Goal: Task Accomplishment & Management: Use online tool/utility

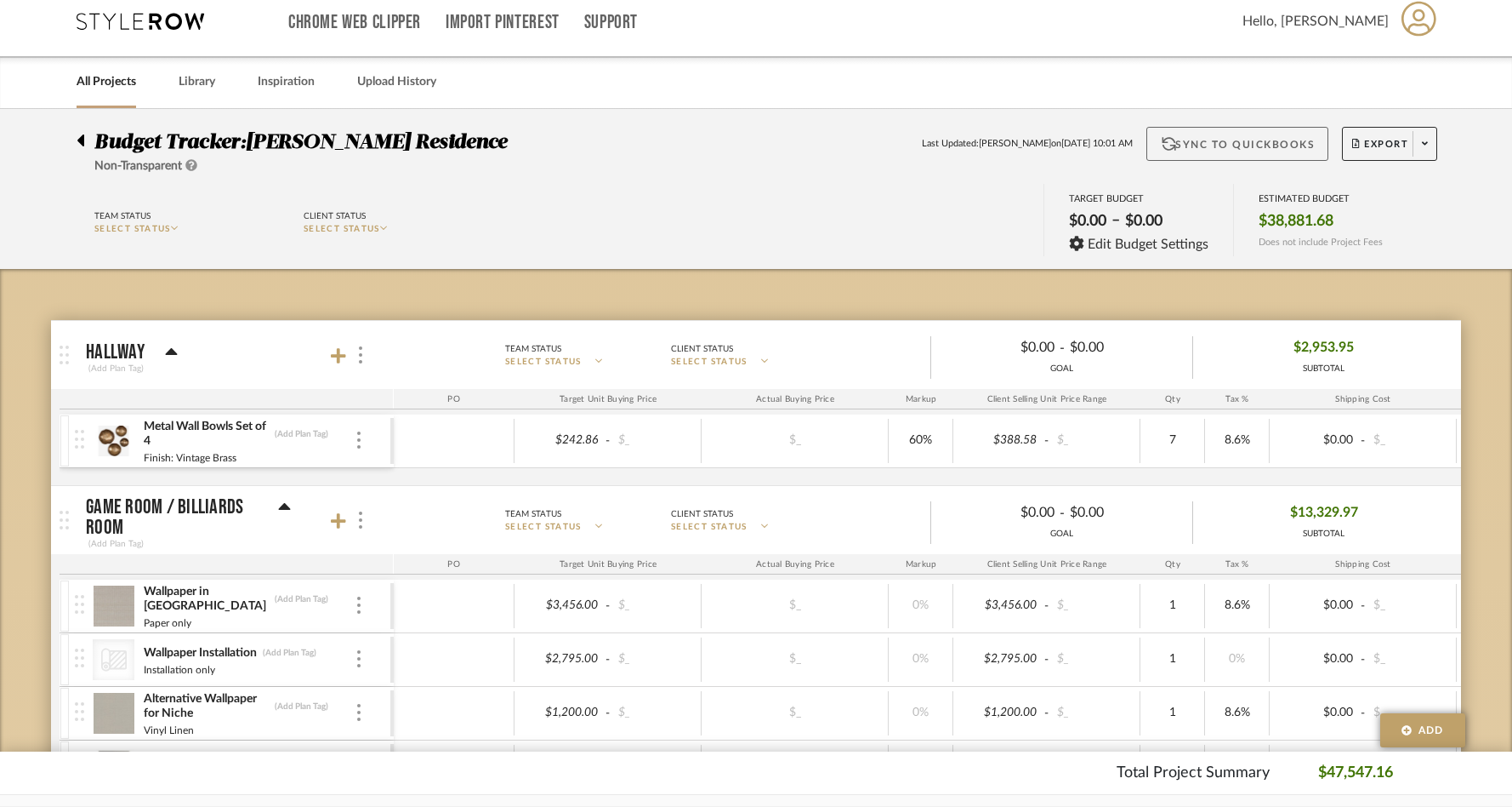
click at [1279, 143] on button "Sync to QuickBooks" at bounding box center [1237, 144] width 183 height 34
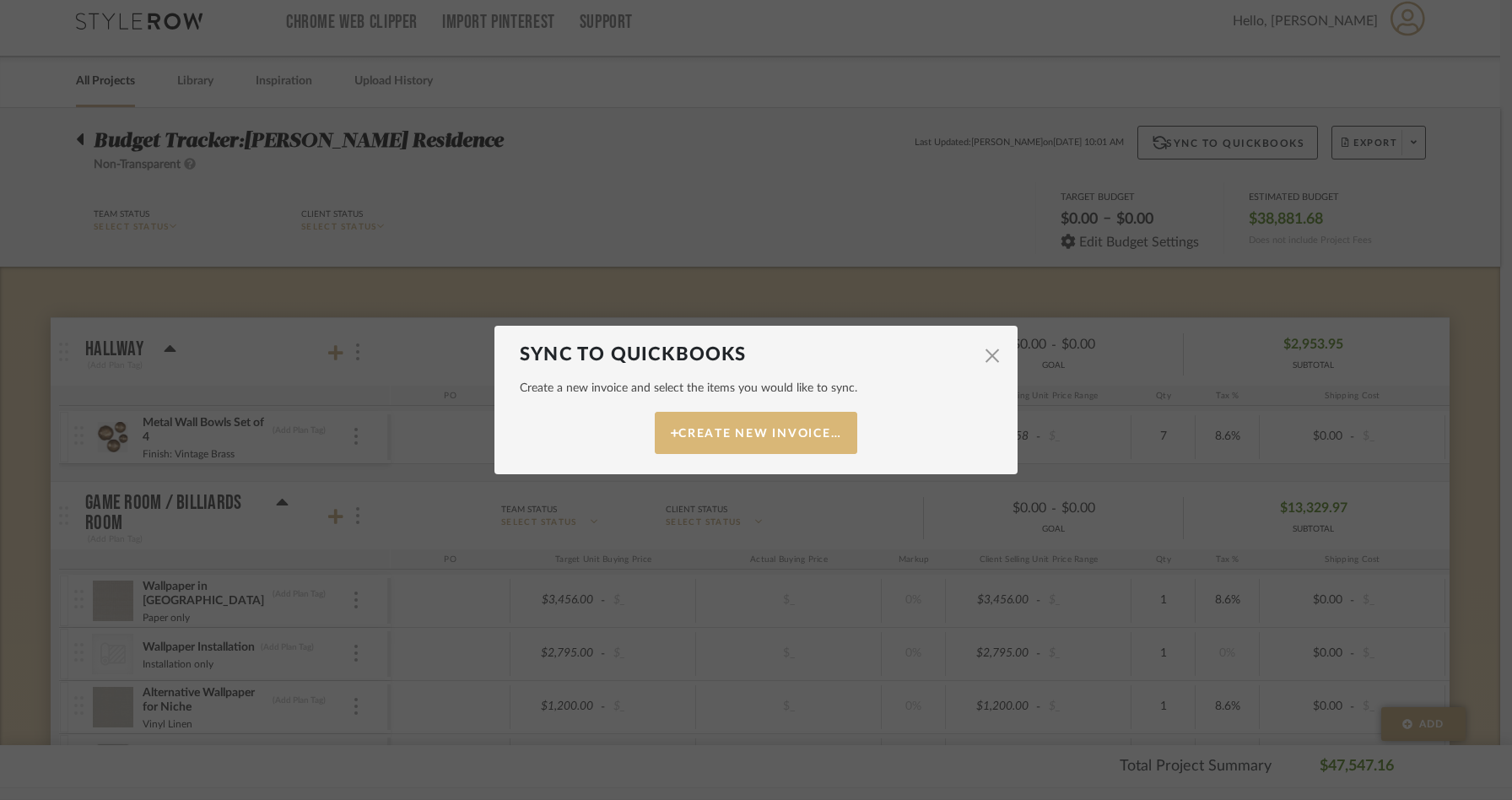
click at [777, 426] on button "Create New Invoice…" at bounding box center [756, 433] width 203 height 43
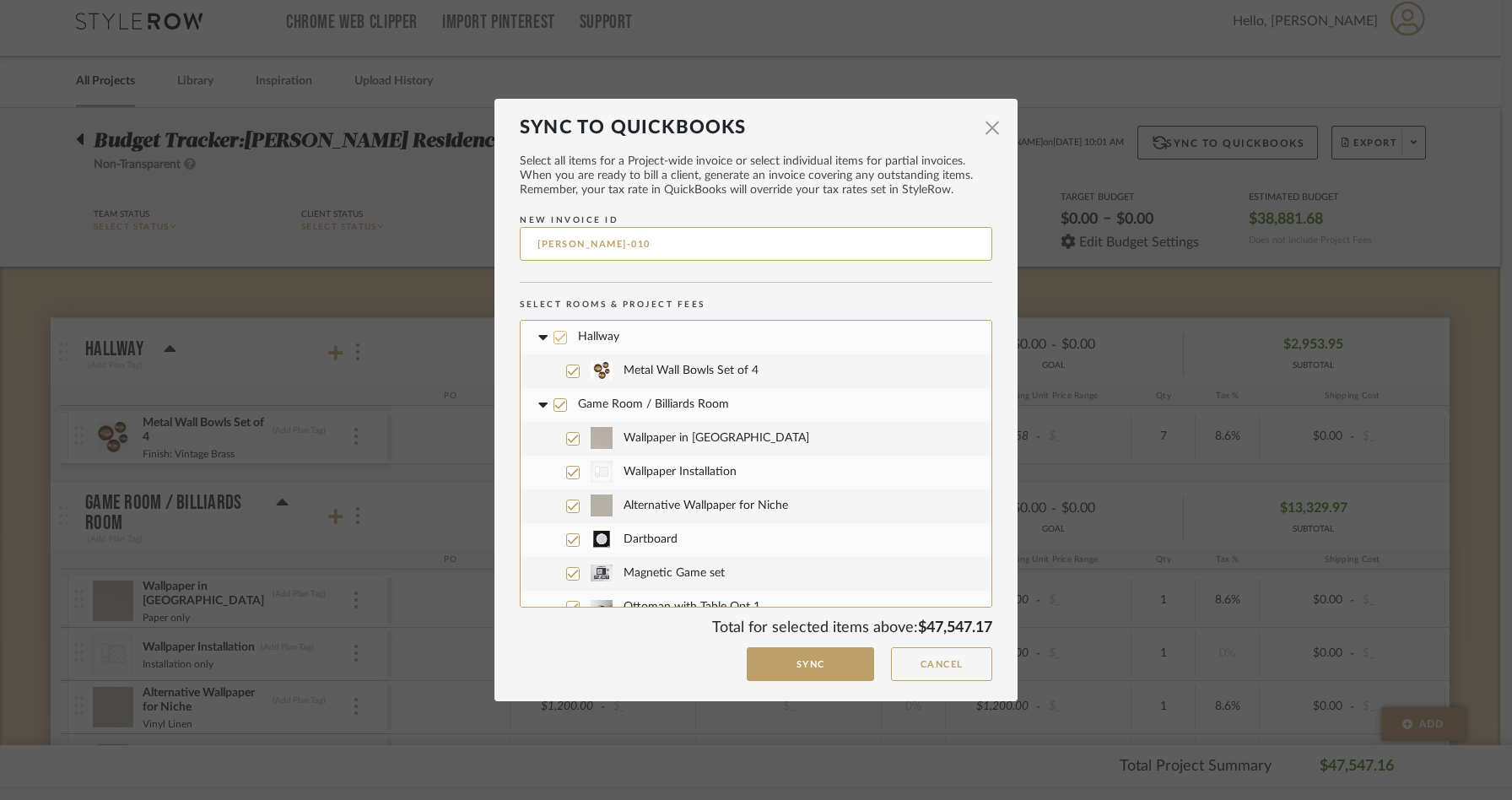
click at [555, 338] on icon at bounding box center [560, 337] width 11 height 9
drag, startPoint x: 550, startPoint y: 403, endPoint x: 589, endPoint y: 466, distance: 74.1
click at [554, 403] on icon at bounding box center [560, 405] width 12 height 12
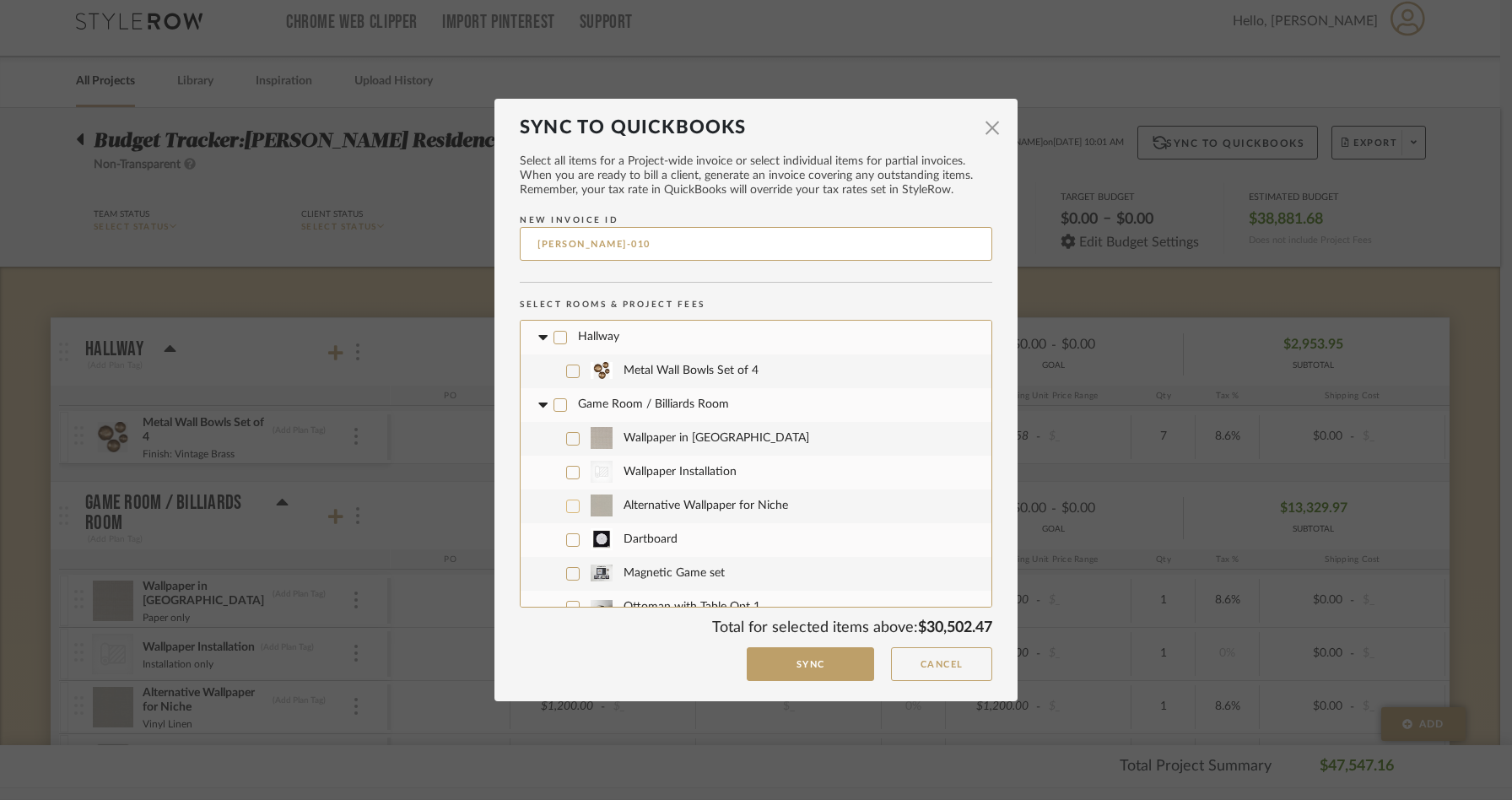
click at [569, 505] on icon at bounding box center [573, 506] width 11 height 9
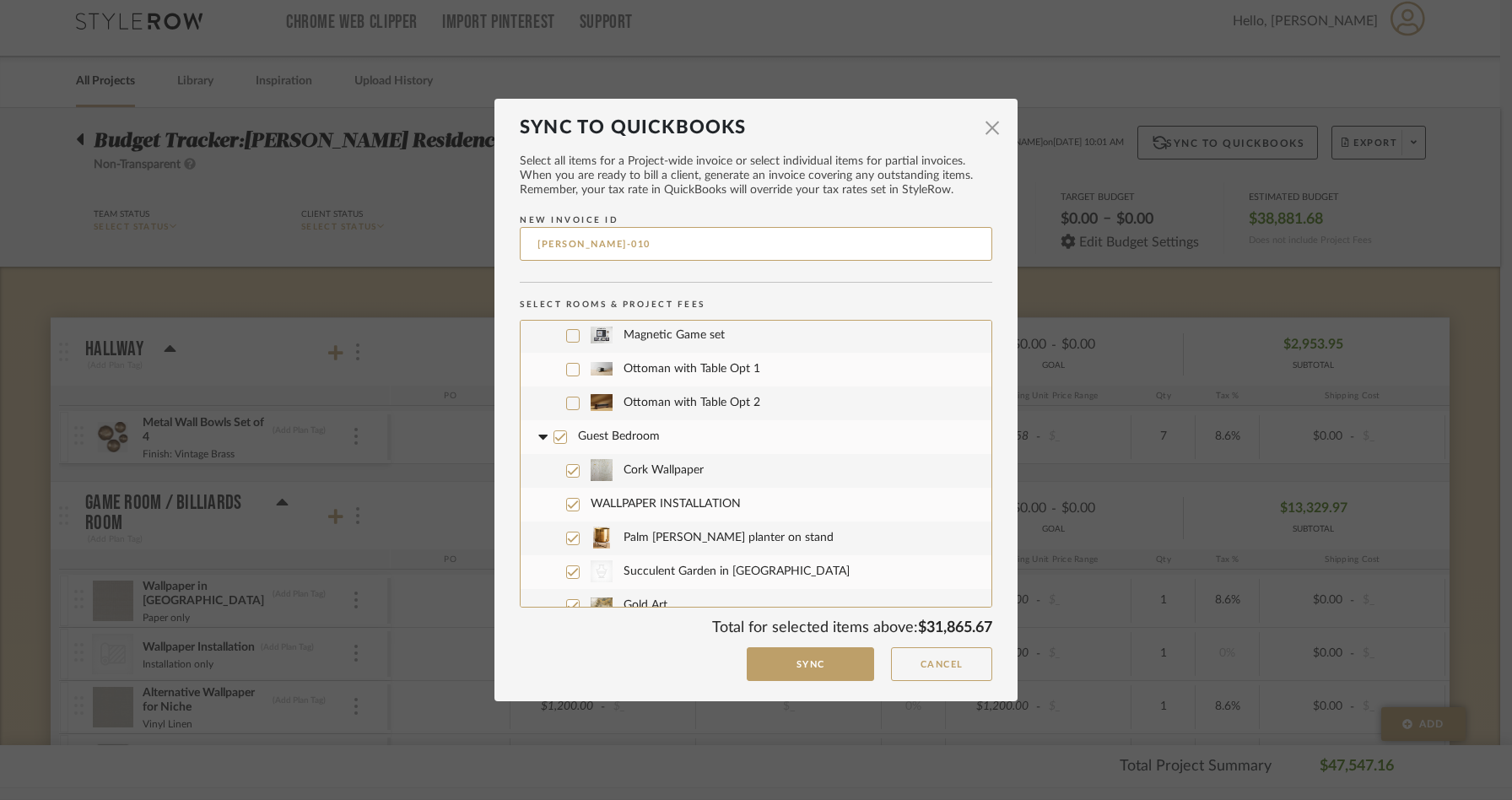
scroll to position [249, 0]
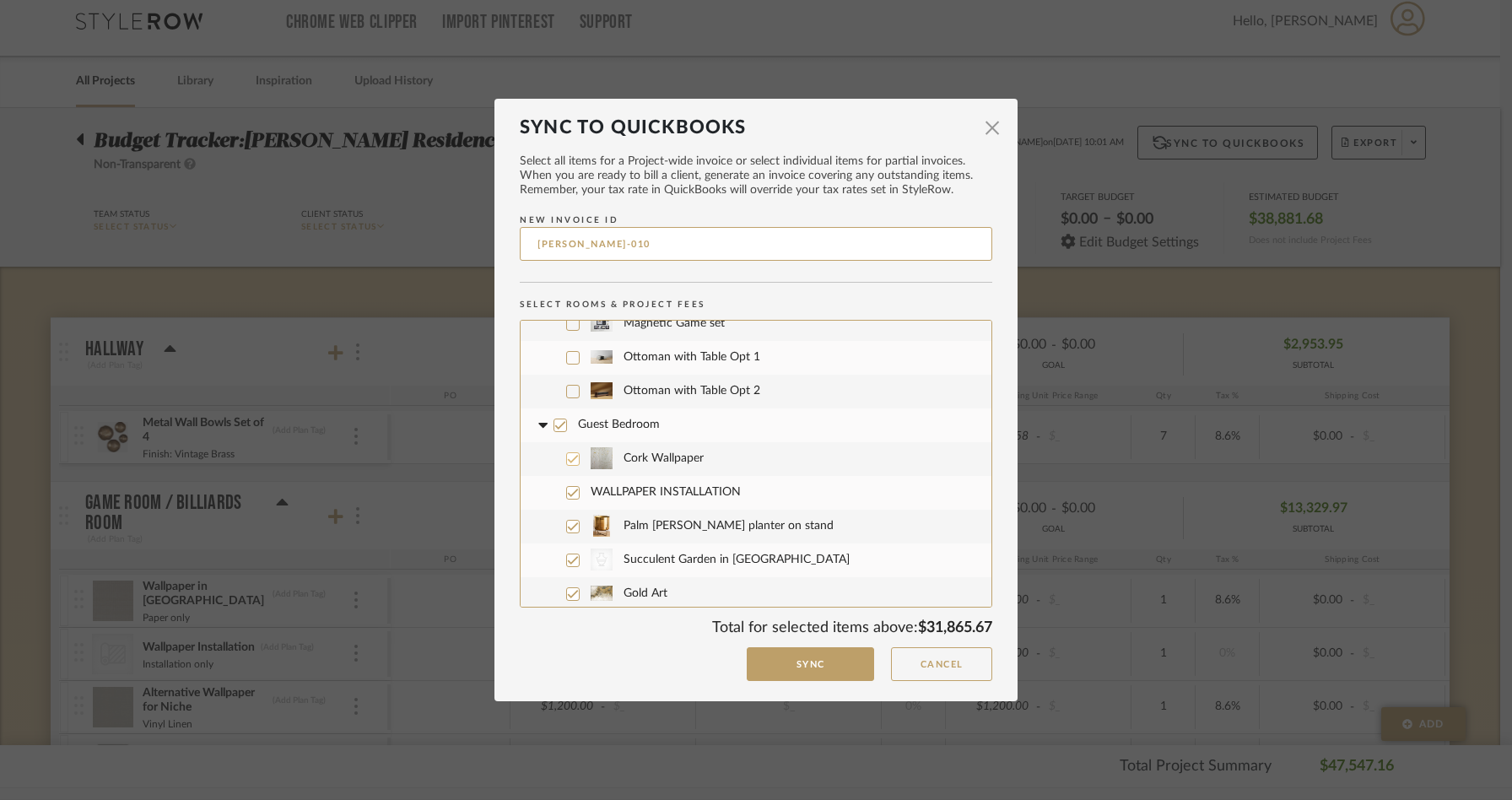
drag, startPoint x: 556, startPoint y: 426, endPoint x: 558, endPoint y: 446, distance: 20.1
click at [557, 427] on icon at bounding box center [560, 426] width 12 height 12
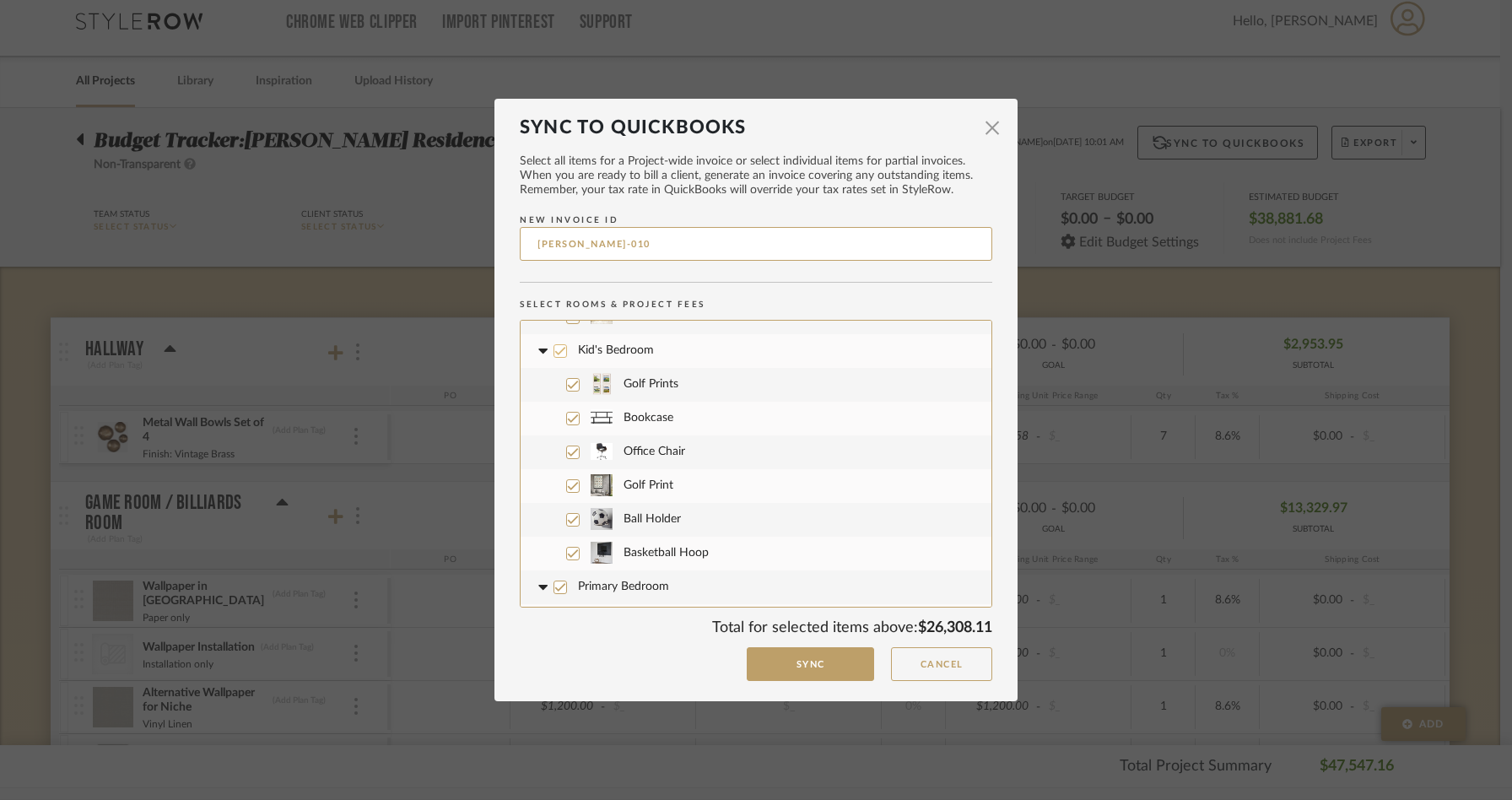
click at [554, 346] on icon at bounding box center [560, 351] width 12 height 12
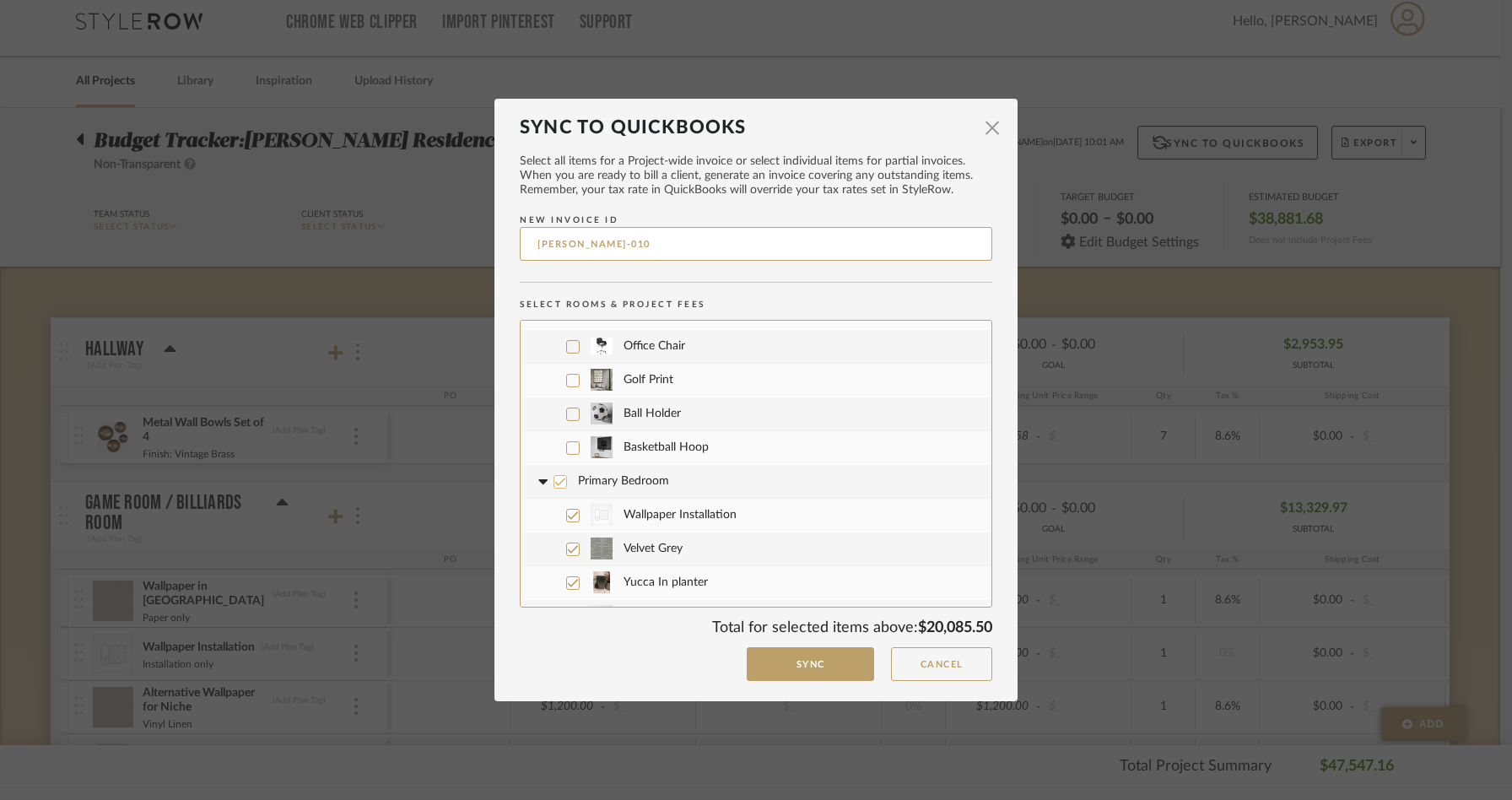
click at [554, 486] on icon at bounding box center [560, 482] width 12 height 12
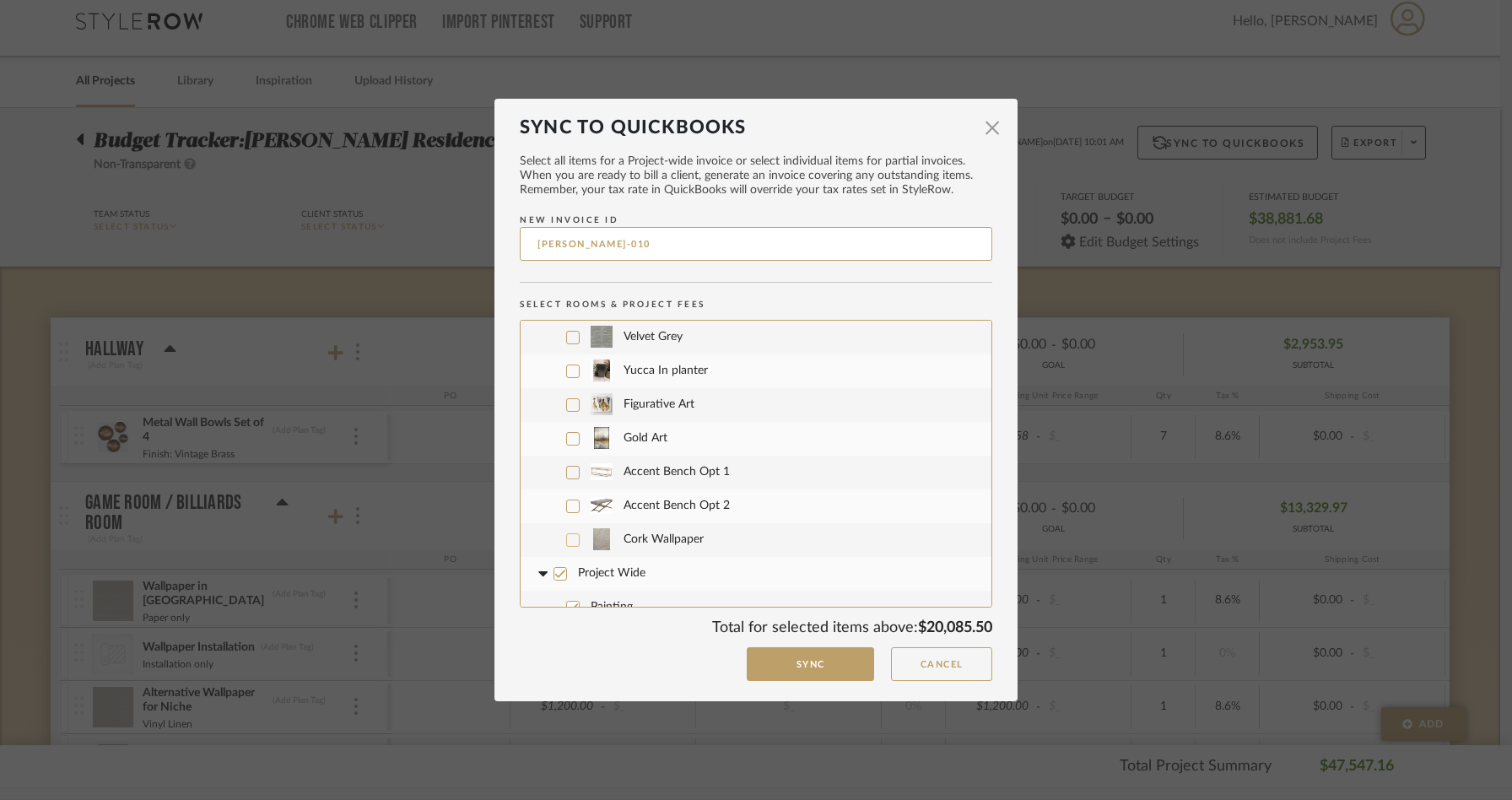
scroll to position [849, 0]
click at [570, 532] on icon at bounding box center [573, 534] width 11 height 9
click at [558, 565] on icon at bounding box center [560, 568] width 12 height 12
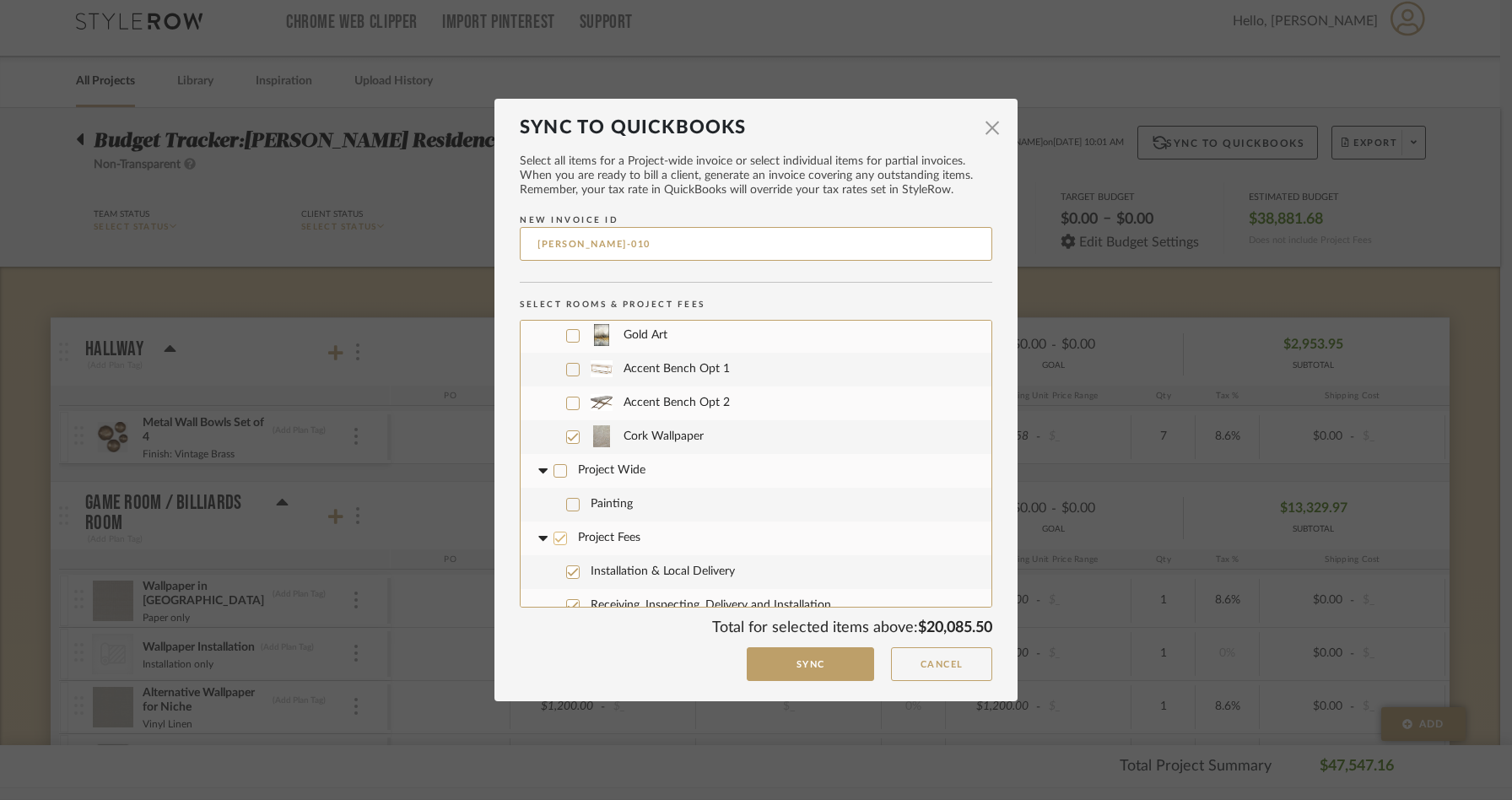
scroll to position [963, 0]
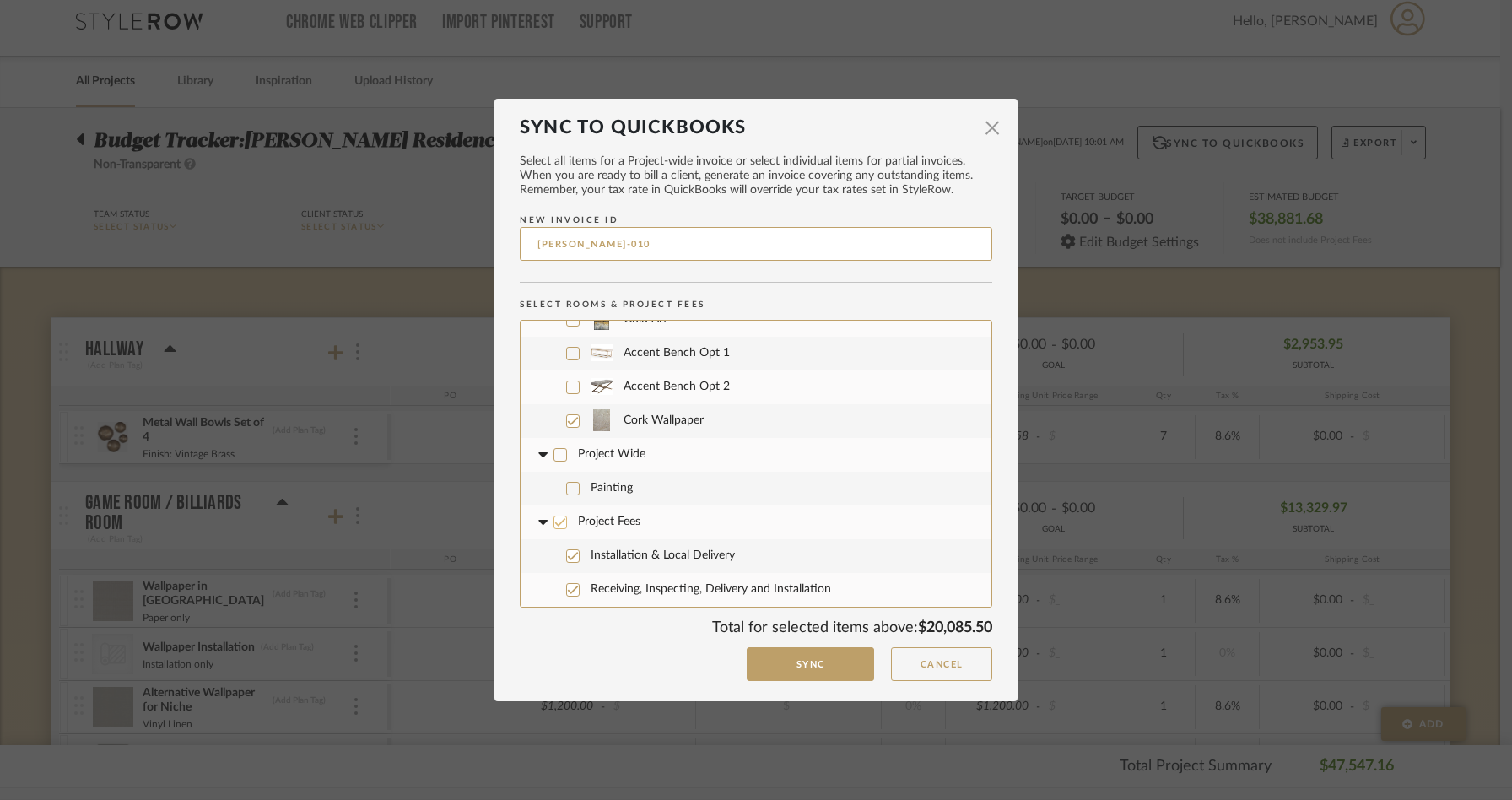
drag, startPoint x: 554, startPoint y: 521, endPoint x: 563, endPoint y: 529, distance: 12.0
click at [554, 521] on icon at bounding box center [560, 523] width 12 height 12
click at [802, 665] on button "Sync" at bounding box center [810, 664] width 128 height 35
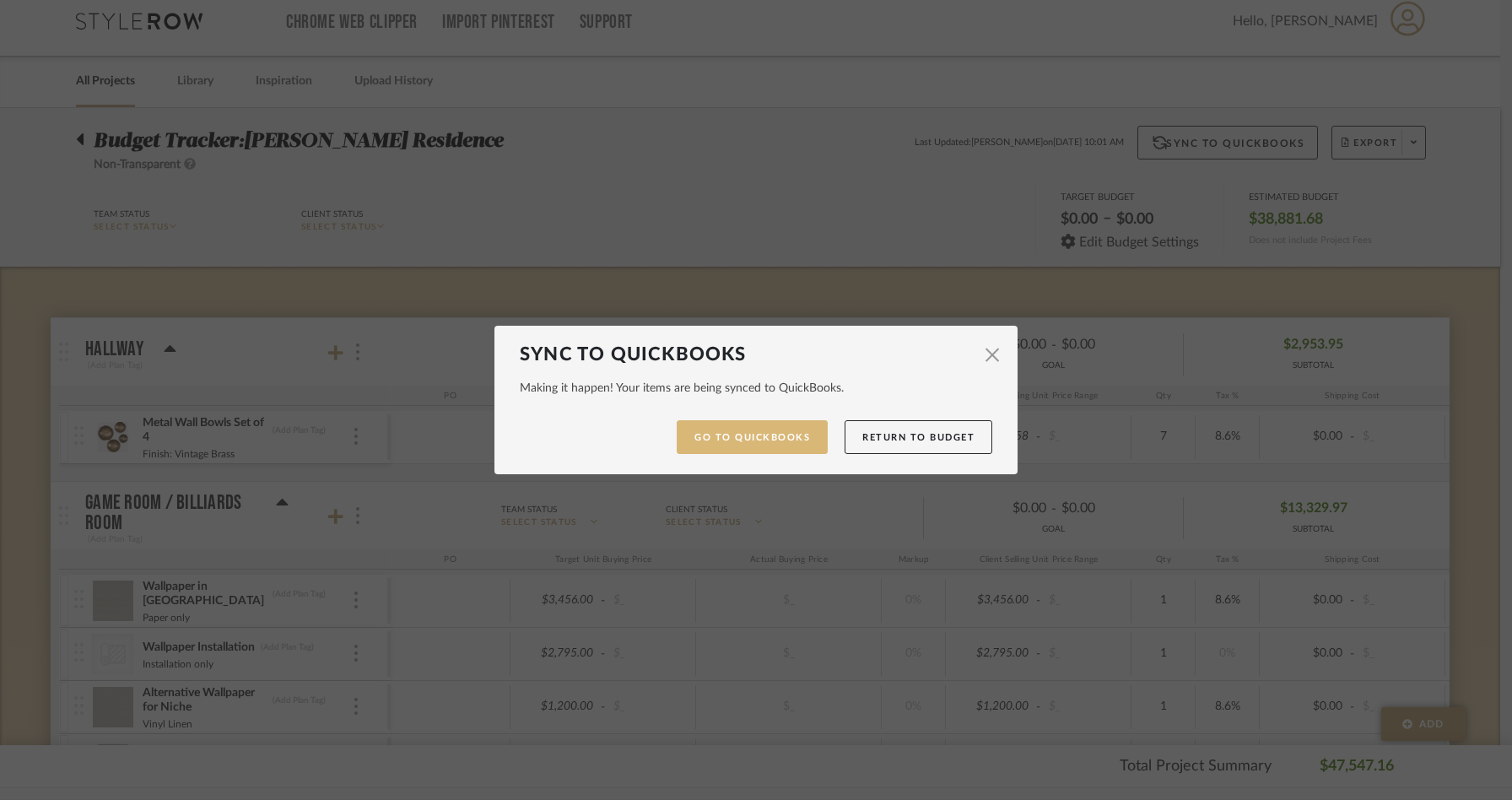
click at [750, 435] on link "Go to QuickBooks" at bounding box center [752, 437] width 151 height 35
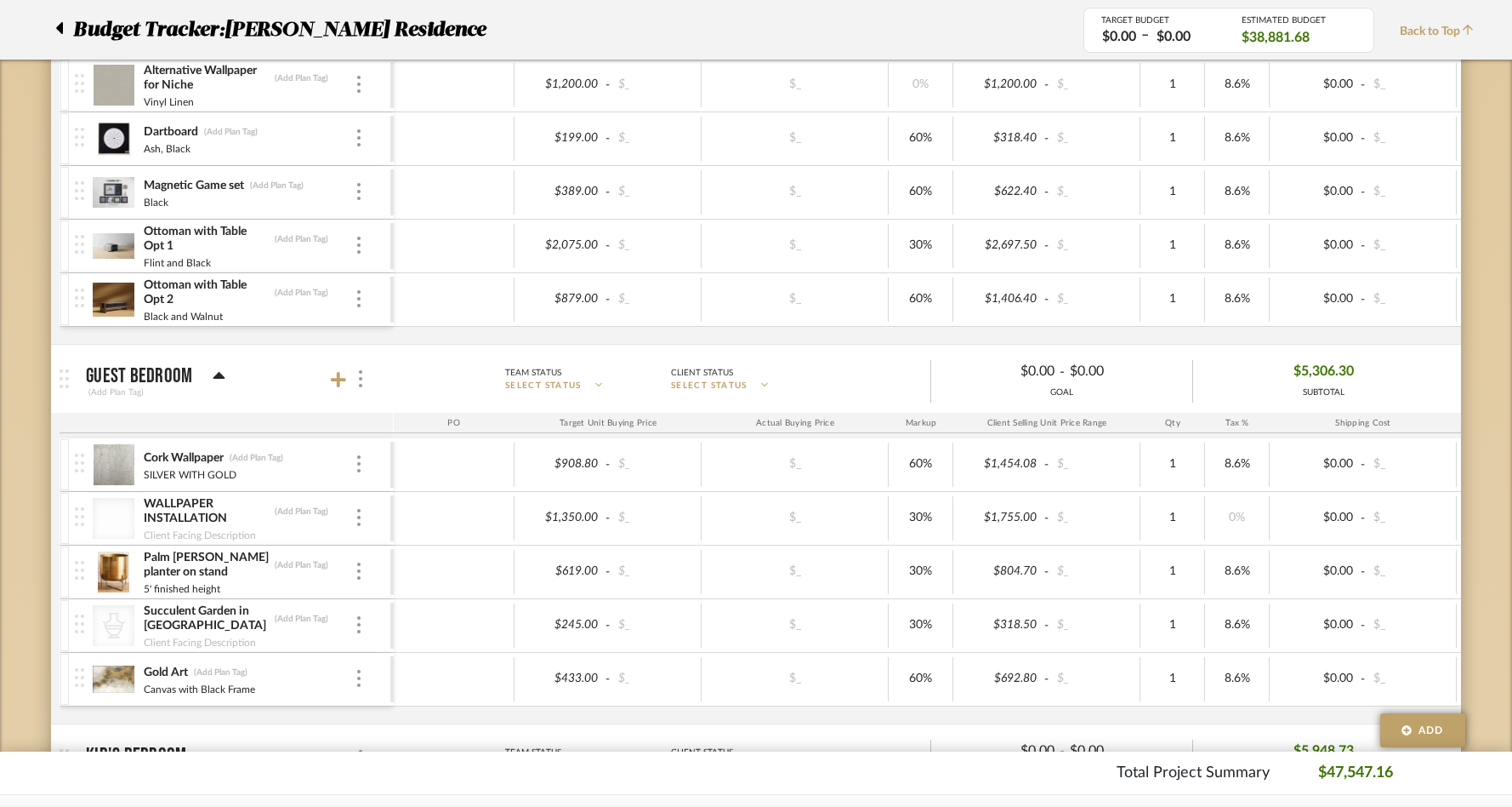
scroll to position [0, 0]
